Goal: Navigation & Orientation: Find specific page/section

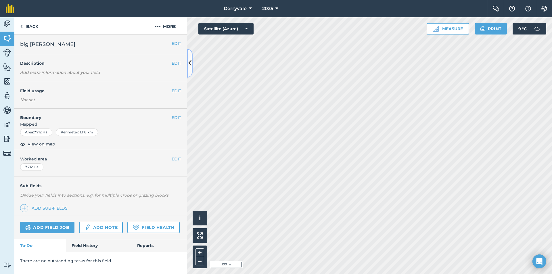
click at [191, 65] on icon at bounding box center [189, 63] width 3 height 10
